Goal: Book appointment/travel/reservation

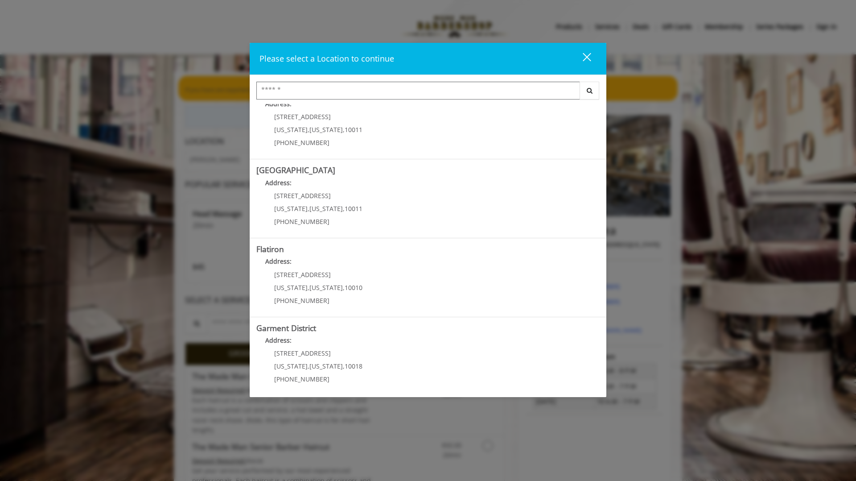
scroll to position [106, 0]
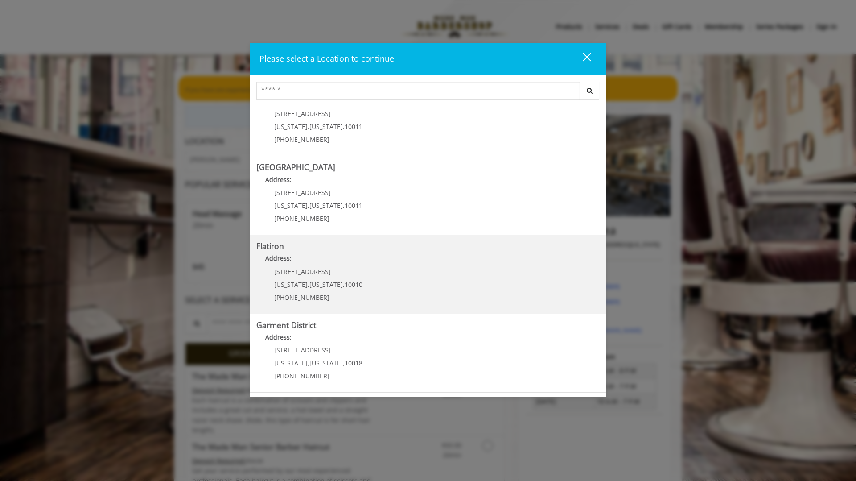
click at [343, 264] on "Address:" at bounding box center [427, 260] width 343 height 14
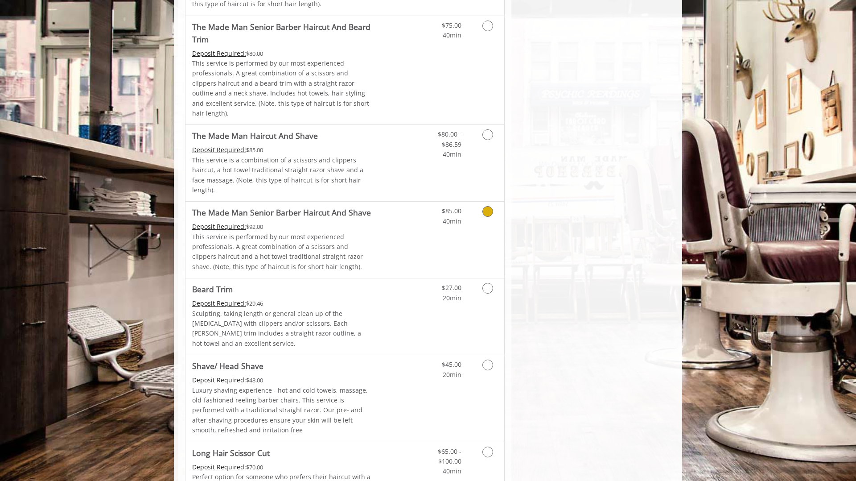
scroll to position [752, 0]
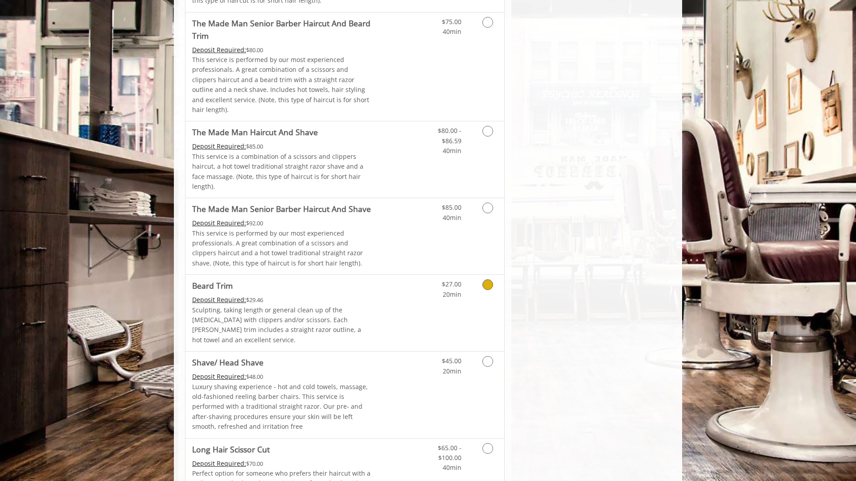
click at [373, 275] on link "Discounted Price" at bounding box center [398, 313] width 53 height 76
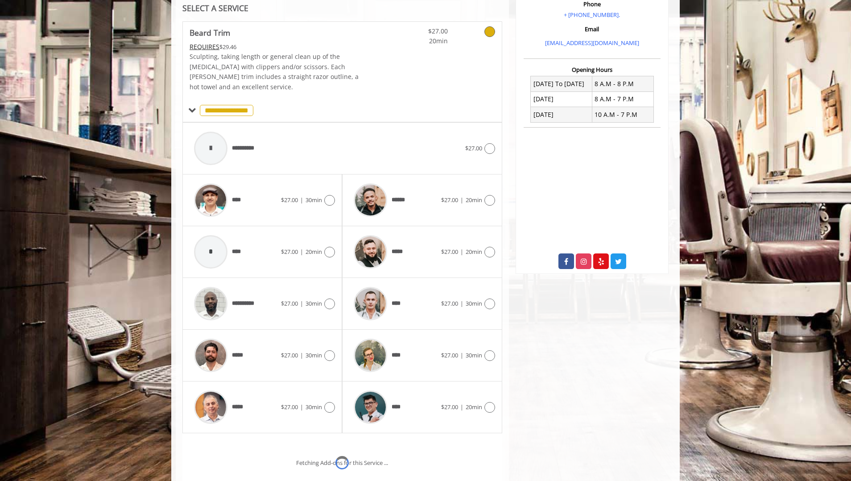
scroll to position [213, 0]
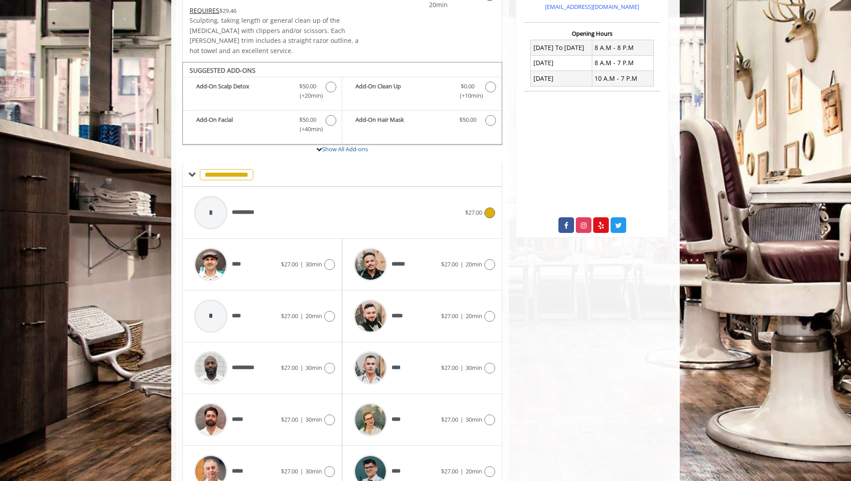
click at [248, 196] on span "**********" at bounding box center [226, 212] width 73 height 42
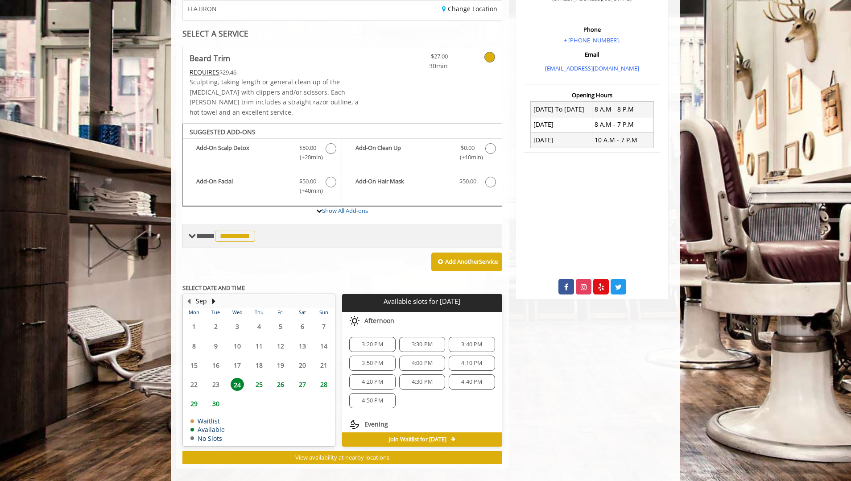
scroll to position [0, 0]
